Goal: Task Accomplishment & Management: Manage account settings

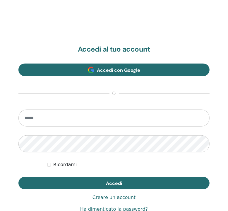
scroll to position [306, 0]
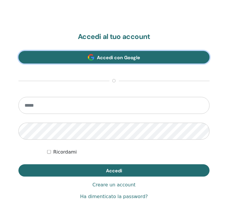
click at [93, 60] on span at bounding box center [91, 57] width 6 height 6
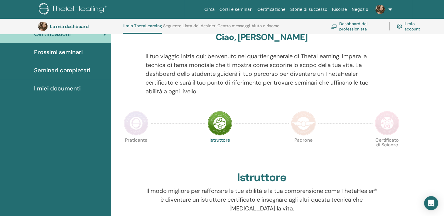
scroll to position [45, 0]
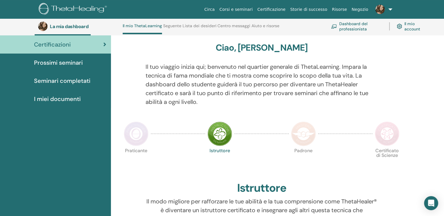
click at [68, 47] on span "Certificazioni" at bounding box center [52, 44] width 37 height 9
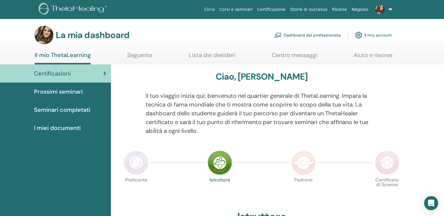
click at [388, 12] on link at bounding box center [382, 9] width 24 height 19
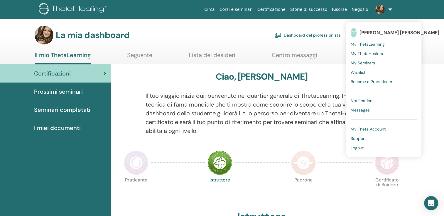
click at [375, 44] on span "My ThetaLearning" at bounding box center [367, 44] width 34 height 5
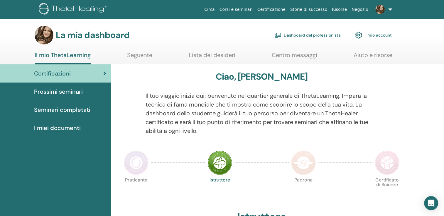
click at [375, 38] on link "Il mio account" at bounding box center [373, 35] width 37 height 13
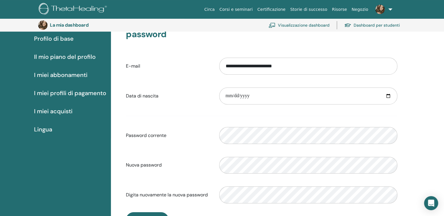
scroll to position [42, 0]
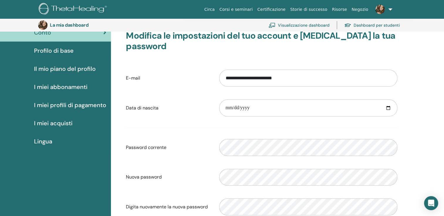
click at [76, 71] on span "Il mio piano del profilo" at bounding box center [65, 69] width 62 height 9
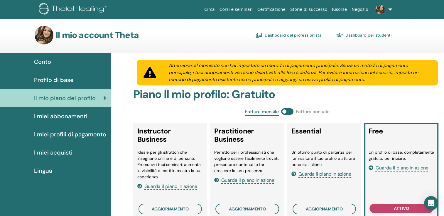
click at [72, 79] on span "Profilo di base" at bounding box center [54, 80] width 40 height 9
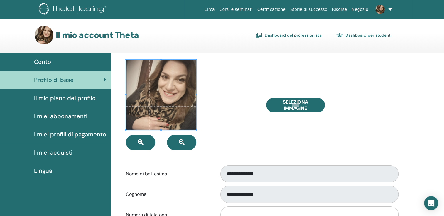
click at [310, 36] on font "Dashboard del professionista" at bounding box center [292, 35] width 57 height 5
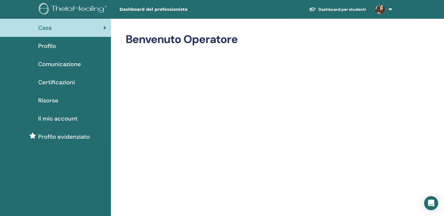
click at [72, 119] on span "Il mio account" at bounding box center [57, 118] width 39 height 9
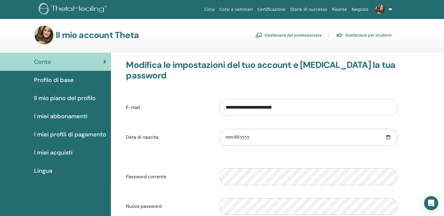
click at [52, 86] on link "Profilo di base" at bounding box center [55, 80] width 111 height 18
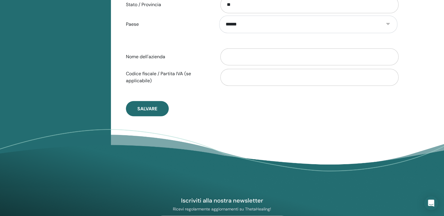
scroll to position [306, 0]
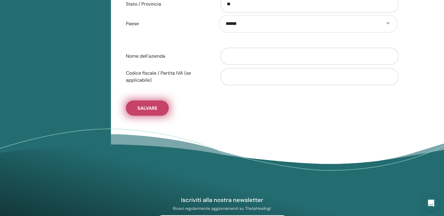
click at [155, 112] on button "Salvare" at bounding box center [147, 108] width 43 height 15
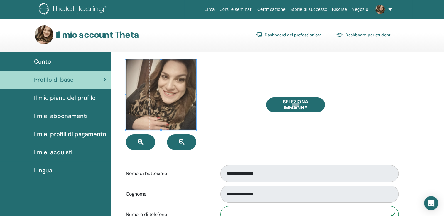
scroll to position [0, 0]
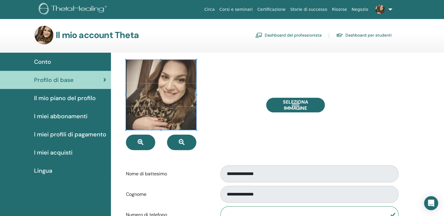
click at [359, 33] on font "Dashboard per studenti" at bounding box center [368, 35] width 46 height 5
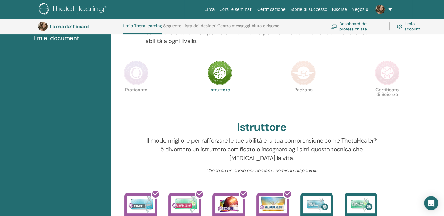
scroll to position [45, 0]
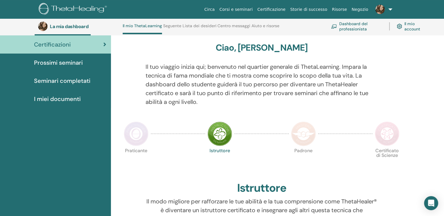
click at [363, 22] on font "Dashboard del professionista" at bounding box center [360, 26] width 43 height 11
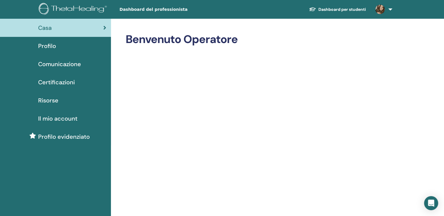
click at [386, 9] on span at bounding box center [380, 9] width 14 height 5
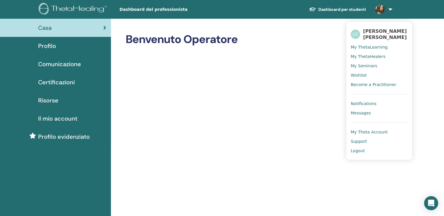
click at [334, 9] on font "Dashboard per studenti" at bounding box center [341, 9] width 47 height 5
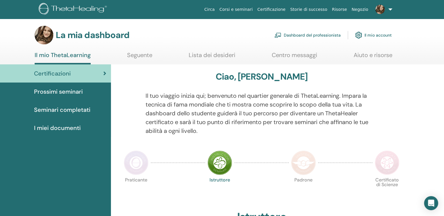
click at [316, 35] on font "Dashboard del professionista" at bounding box center [312, 35] width 57 height 5
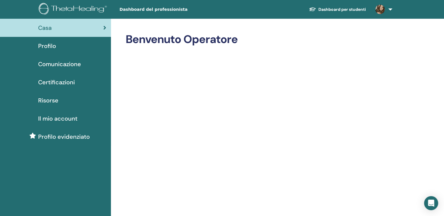
click at [61, 43] on div "Profilo" at bounding box center [55, 46] width 101 height 9
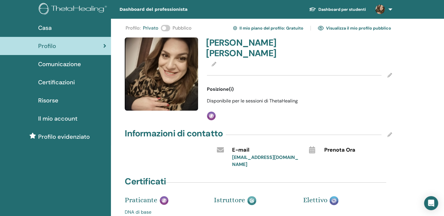
click at [391, 74] on icon at bounding box center [389, 75] width 5 height 5
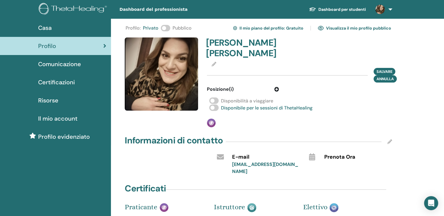
click at [167, 26] on span at bounding box center [165, 28] width 9 height 6
click at [240, 139] on div "Informazioni di contatto" at bounding box center [258, 142] width 267 height 15
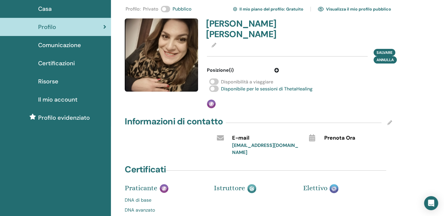
scroll to position [29, 0]
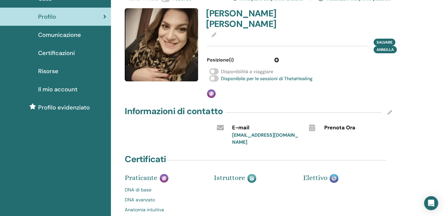
click at [214, 37] on icon at bounding box center [213, 35] width 5 height 5
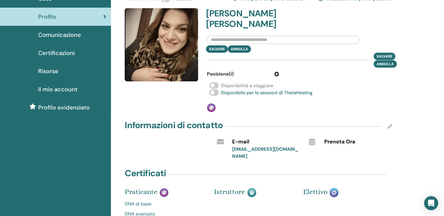
click at [264, 40] on input "text" at bounding box center [283, 40] width 153 height 8
type input "*"
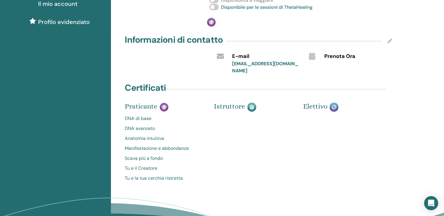
scroll to position [117, 0]
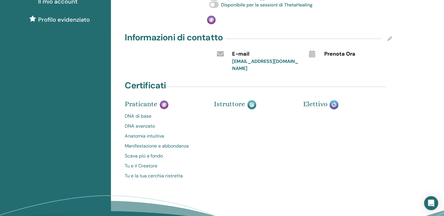
click at [236, 69] on div "[EMAIL_ADDRESS][DOMAIN_NAME]" at bounding box center [266, 65] width 68 height 14
click at [311, 53] on icon at bounding box center [311, 53] width 6 height 7
click at [390, 36] on div "Informazioni di contatto" at bounding box center [258, 38] width 267 height 15
click at [389, 40] on icon at bounding box center [389, 38] width 5 height 5
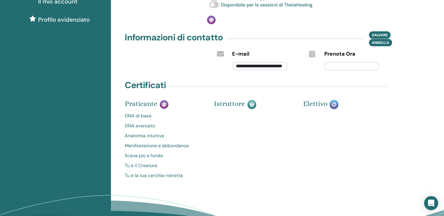
click at [333, 70] on input "text" at bounding box center [351, 66] width 55 height 8
click at [312, 54] on icon at bounding box center [311, 53] width 6 height 7
click at [336, 62] on div at bounding box center [352, 65] width 64 height 14
click at [335, 65] on input "text" at bounding box center [351, 66] width 55 height 8
click at [281, 67] on input "**********" at bounding box center [259, 66] width 55 height 8
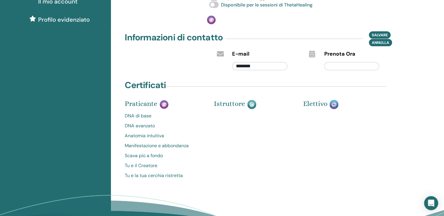
click at [273, 67] on input "********" at bounding box center [259, 66] width 55 height 8
type input "*"
type input "**********"
click at [343, 65] on input "text" at bounding box center [351, 66] width 55 height 8
click at [311, 56] on icon at bounding box center [311, 53] width 6 height 7
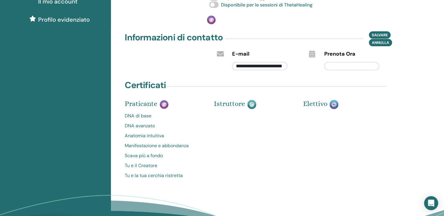
click at [353, 67] on input "text" at bounding box center [351, 66] width 55 height 8
type input "*"
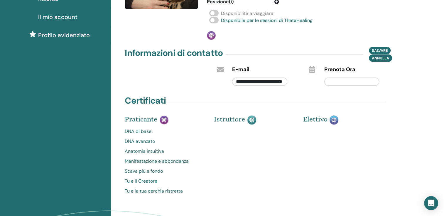
scroll to position [88, 0]
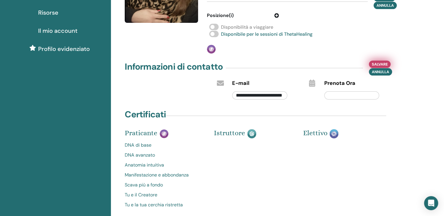
click at [381, 64] on span "Salvare" at bounding box center [379, 64] width 16 height 6
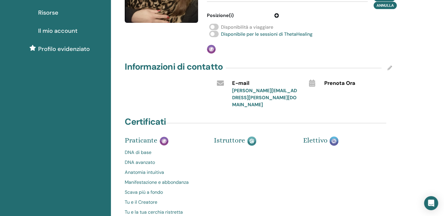
click at [390, 69] on icon at bounding box center [389, 68] width 5 height 5
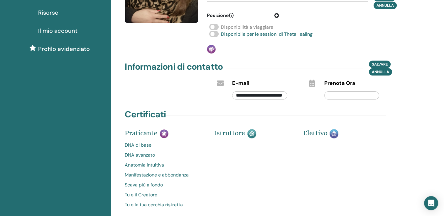
click at [345, 95] on input "text" at bounding box center [351, 95] width 55 height 8
click at [328, 96] on input "**********" at bounding box center [351, 95] width 55 height 8
click at [382, 62] on span "Salvare" at bounding box center [379, 64] width 16 height 6
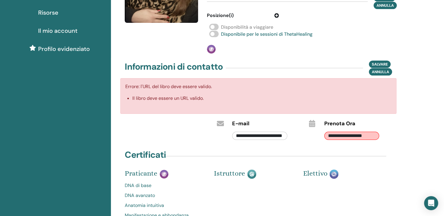
click at [359, 135] on input "**********" at bounding box center [351, 136] width 55 height 8
click at [374, 137] on input "**********" at bounding box center [351, 136] width 55 height 8
click at [376, 137] on input "**********" at bounding box center [351, 136] width 55 height 8
click at [347, 140] on input "**" at bounding box center [351, 136] width 55 height 8
type input "*"
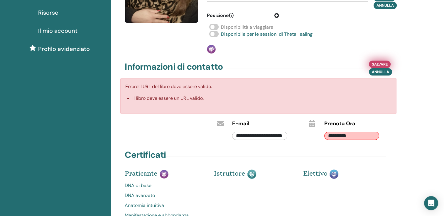
click at [382, 62] on span "Salvare" at bounding box center [379, 64] width 16 height 6
click at [381, 62] on span "Salvare" at bounding box center [379, 64] width 16 height 6
click at [356, 133] on input "**********" at bounding box center [351, 136] width 55 height 8
type input "*"
click at [375, 63] on span "Salvare" at bounding box center [379, 64] width 16 height 6
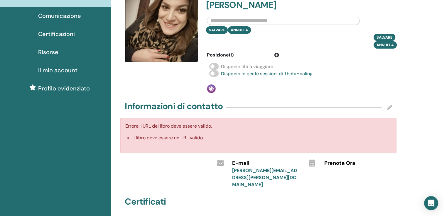
scroll to position [29, 0]
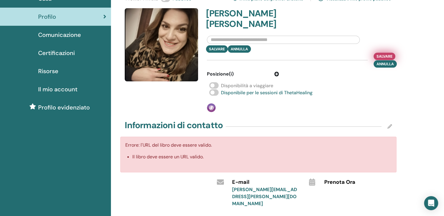
click at [381, 58] on span "Salvare" at bounding box center [384, 56] width 16 height 6
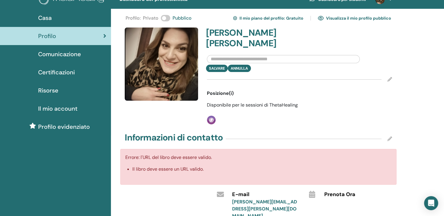
scroll to position [0, 0]
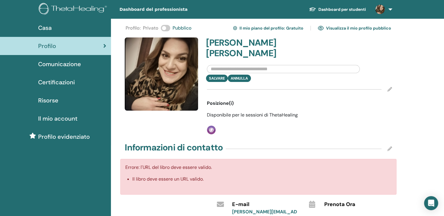
click at [239, 115] on span "Disponibile per le sessioni di ThetaHealing" at bounding box center [252, 115] width 91 height 6
click at [225, 103] on span "Posizione(i)" at bounding box center [220, 103] width 27 height 7
click at [225, 69] on input "text" at bounding box center [283, 69] width 153 height 8
type input "*"
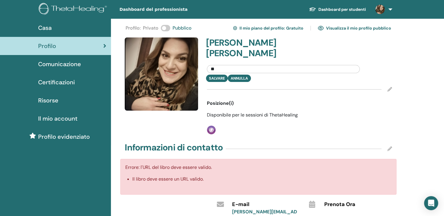
type input "*"
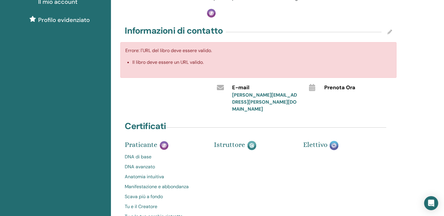
scroll to position [117, 0]
click at [388, 33] on icon at bounding box center [389, 31] width 5 height 5
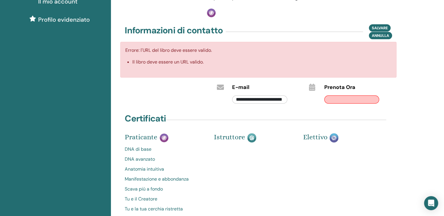
click at [333, 101] on input "text" at bounding box center [351, 100] width 55 height 8
type input "**********"
click at [376, 28] on span "Salvare" at bounding box center [379, 28] width 16 height 6
click at [379, 28] on span "Salvare" at bounding box center [379, 28] width 16 height 6
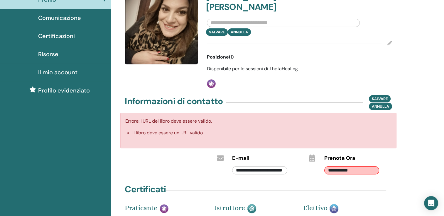
scroll to position [0, 0]
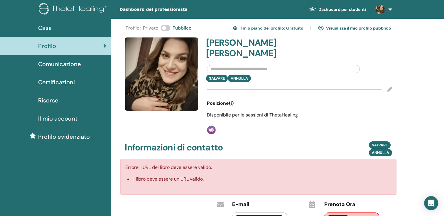
click at [349, 26] on font "Visualizza il mio profilo pubblico" at bounding box center [358, 28] width 65 height 5
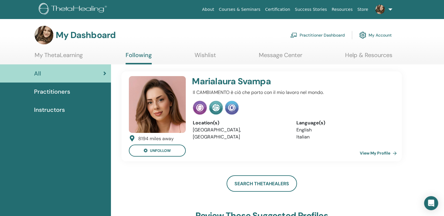
click at [207, 56] on link "Wishlist" at bounding box center [204, 57] width 21 height 11
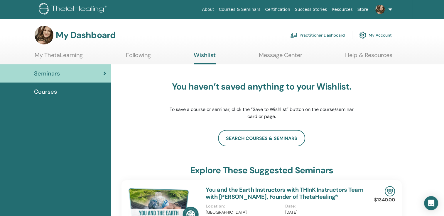
click at [275, 57] on link "Message Center" at bounding box center [280, 57] width 43 height 11
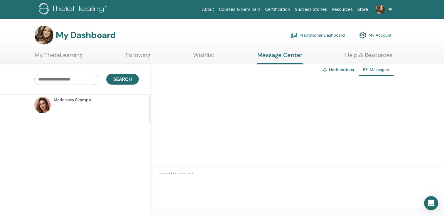
click at [370, 55] on link "Help & Resources" at bounding box center [368, 57] width 47 height 11
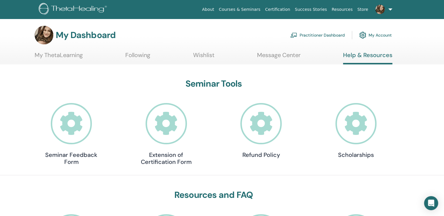
click at [50, 53] on link "My ThetaLearning" at bounding box center [59, 57] width 48 height 11
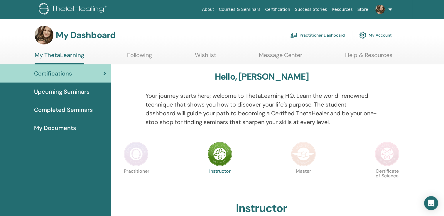
click at [323, 10] on link "Success Stories" at bounding box center [310, 9] width 37 height 11
